Goal: Navigation & Orientation: Find specific page/section

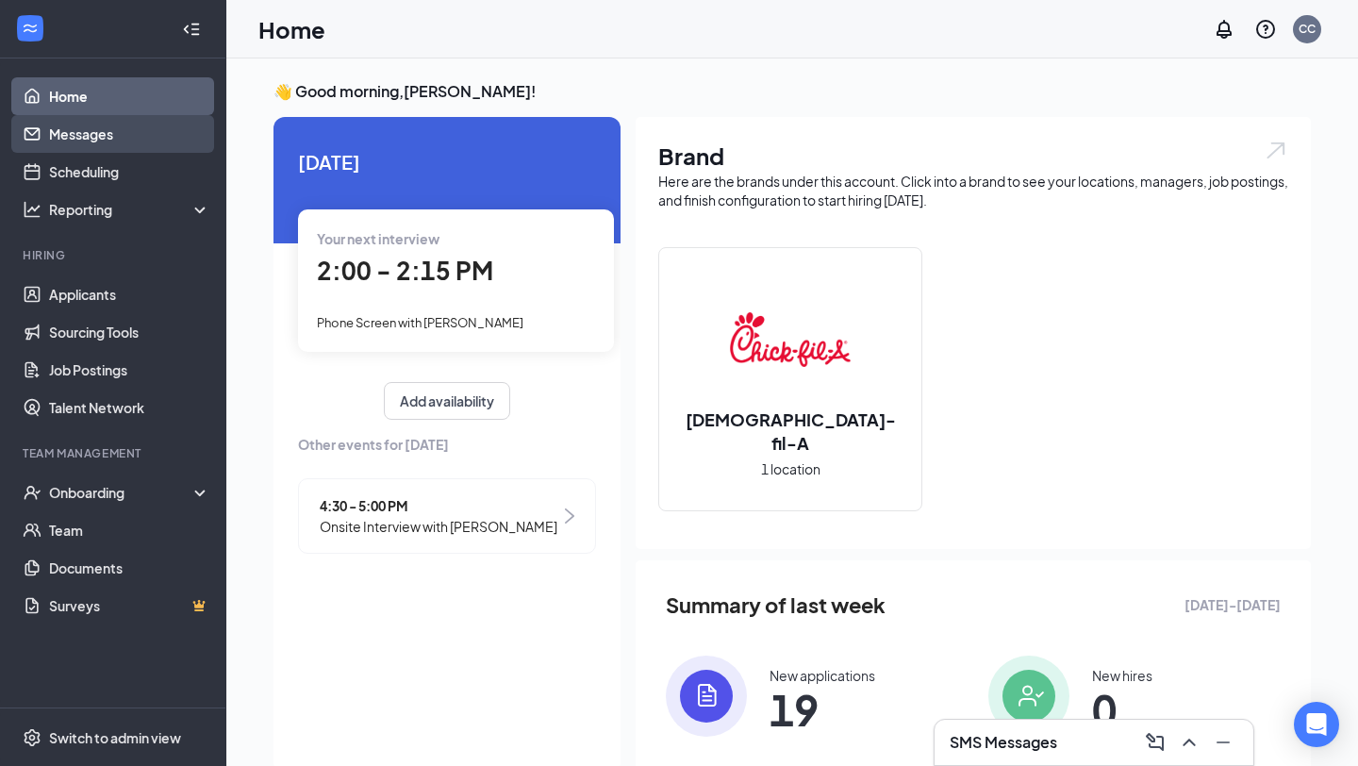
click at [166, 140] on link "Messages" at bounding box center [129, 134] width 161 height 38
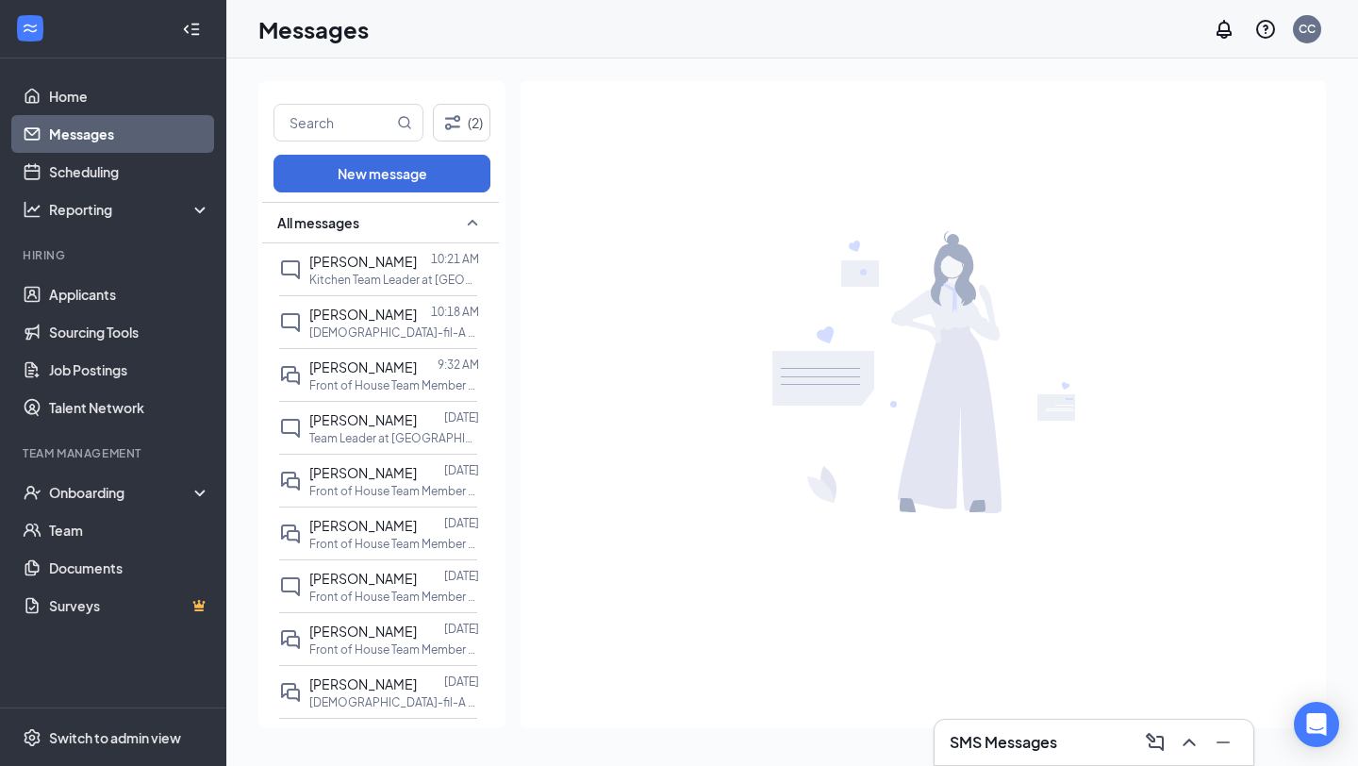
click at [158, 73] on ul "Home Messages Scheduling Reporting Hiring Applicants Sourcing Tools Job Posting…" at bounding box center [112, 382] width 225 height 649
click at [148, 91] on link "Home" at bounding box center [129, 96] width 161 height 38
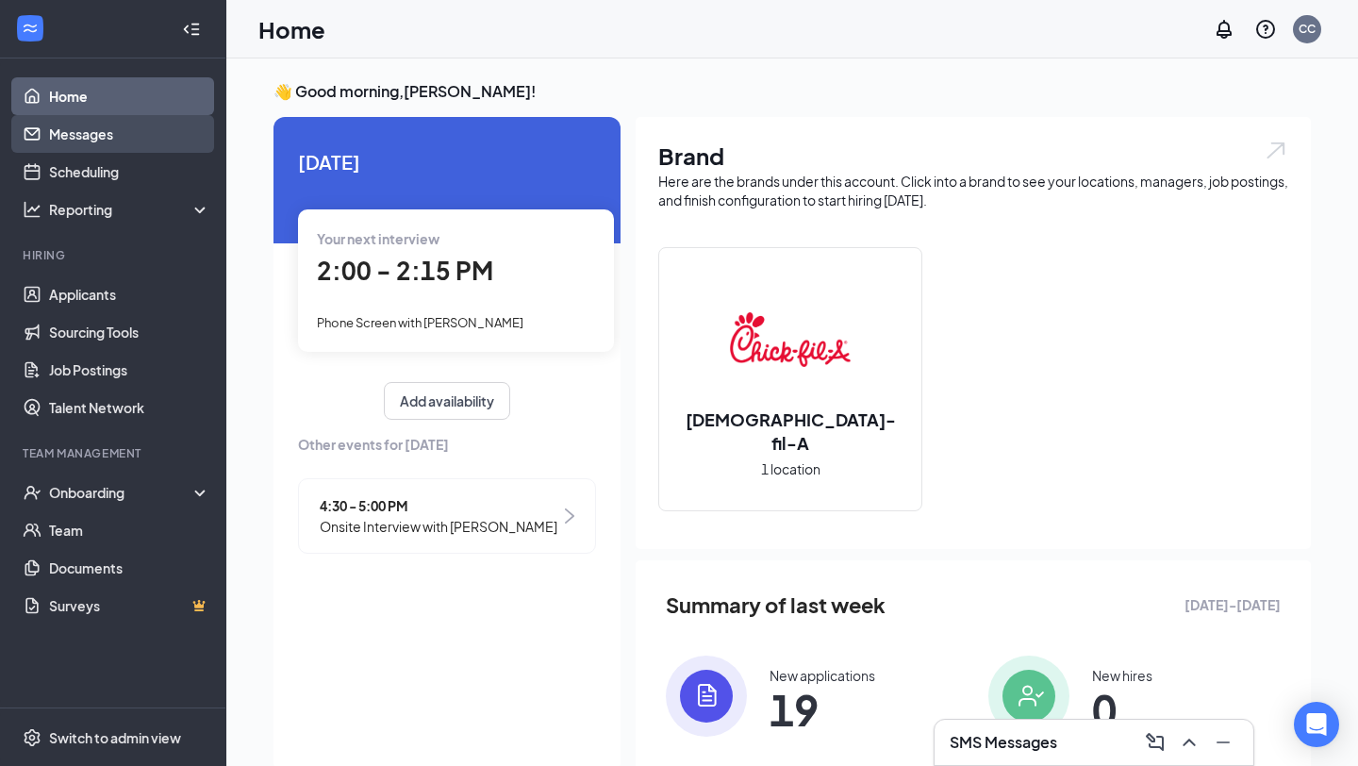
click at [117, 136] on link "Messages" at bounding box center [129, 134] width 161 height 38
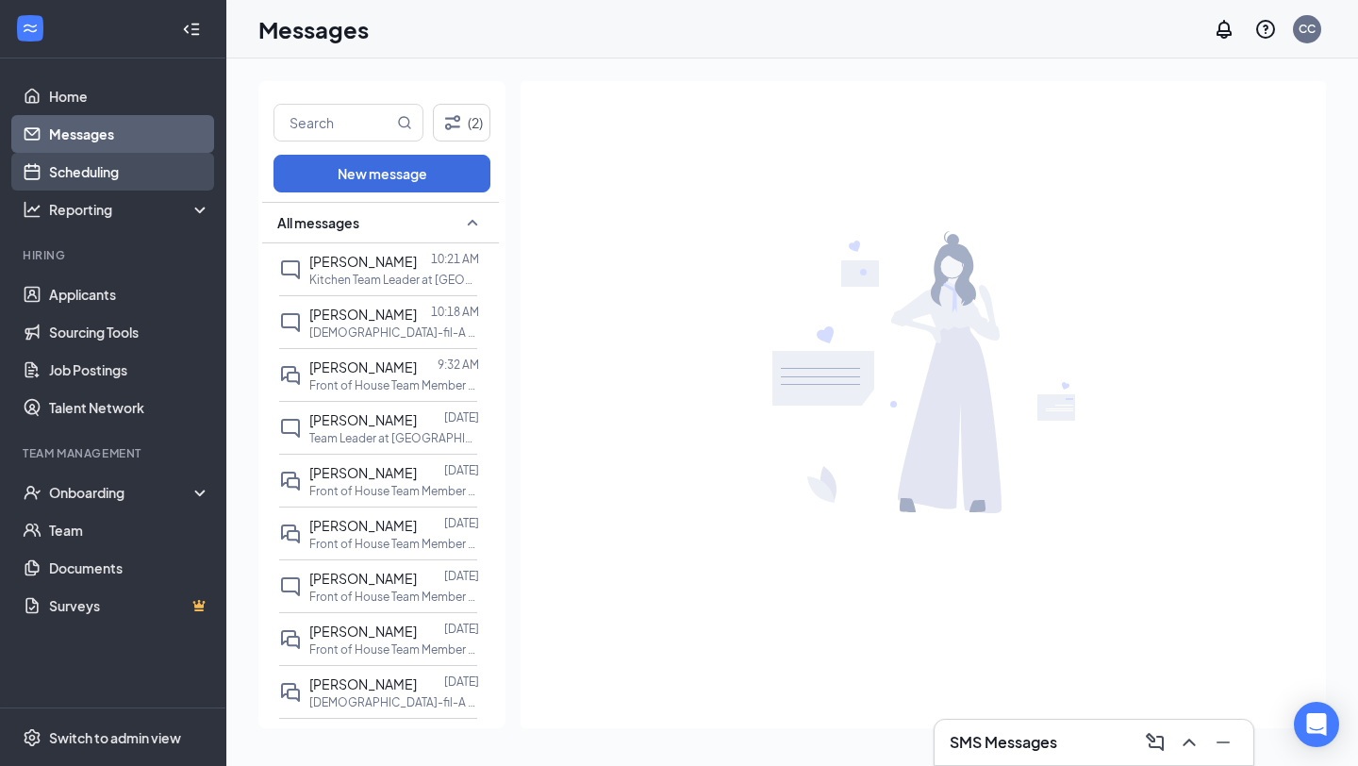
click at [124, 174] on link "Scheduling" at bounding box center [129, 172] width 161 height 38
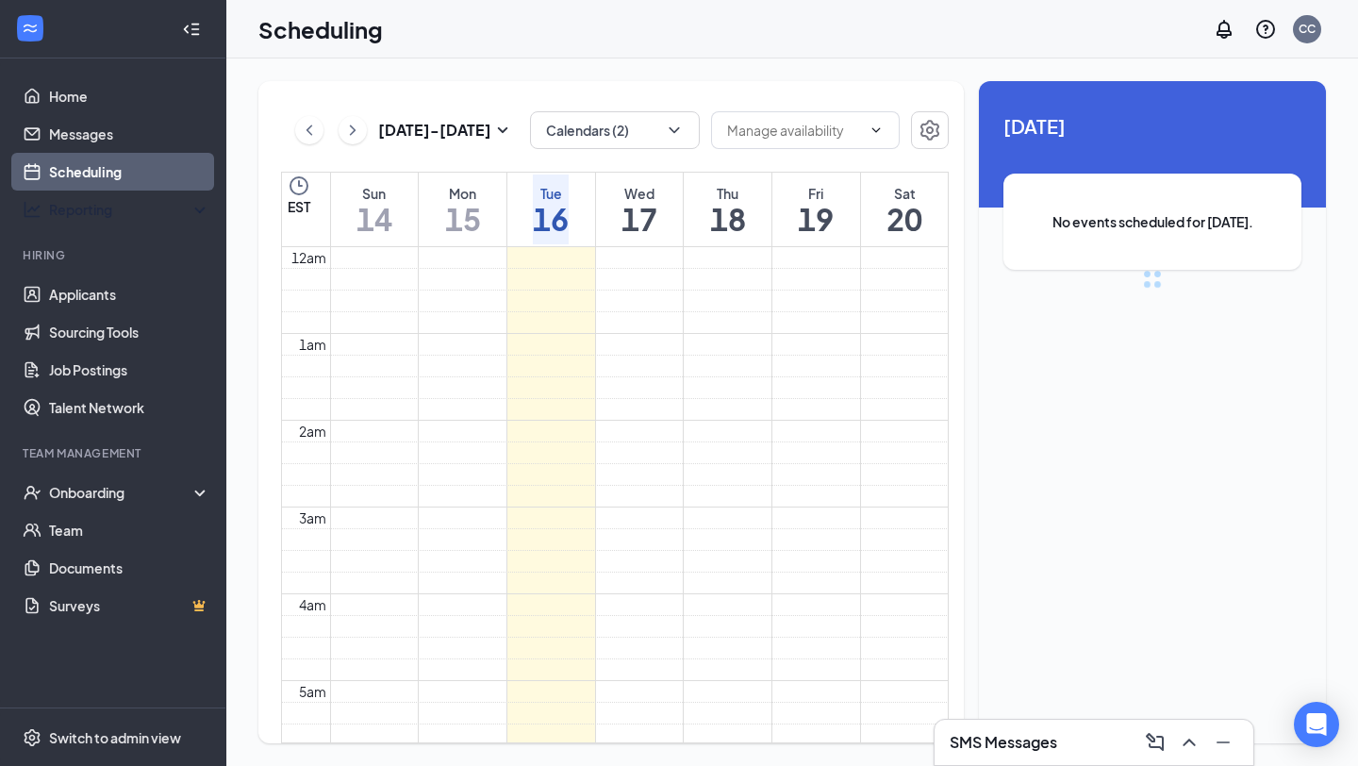
scroll to position [927, 0]
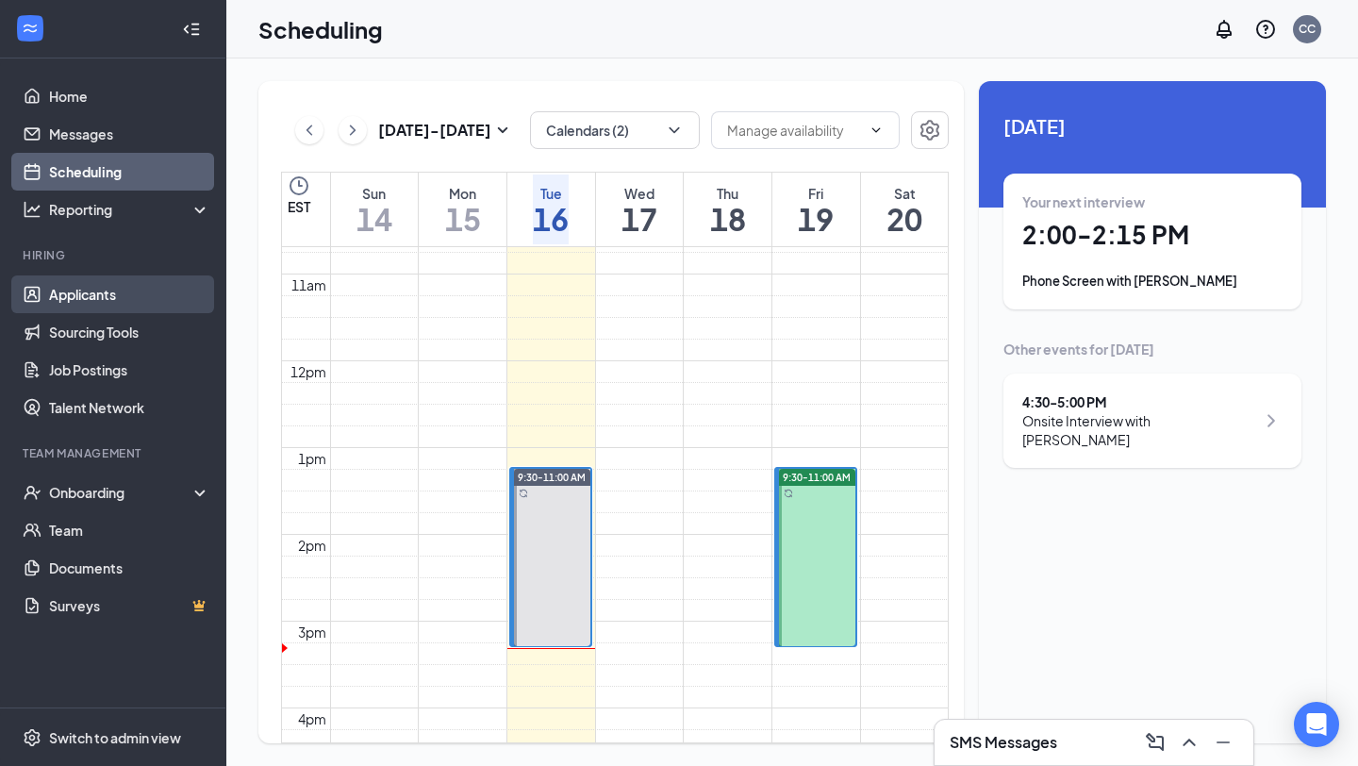
click at [145, 289] on link "Applicants" at bounding box center [129, 294] width 161 height 38
